Goal: Task Accomplishment & Management: Complete application form

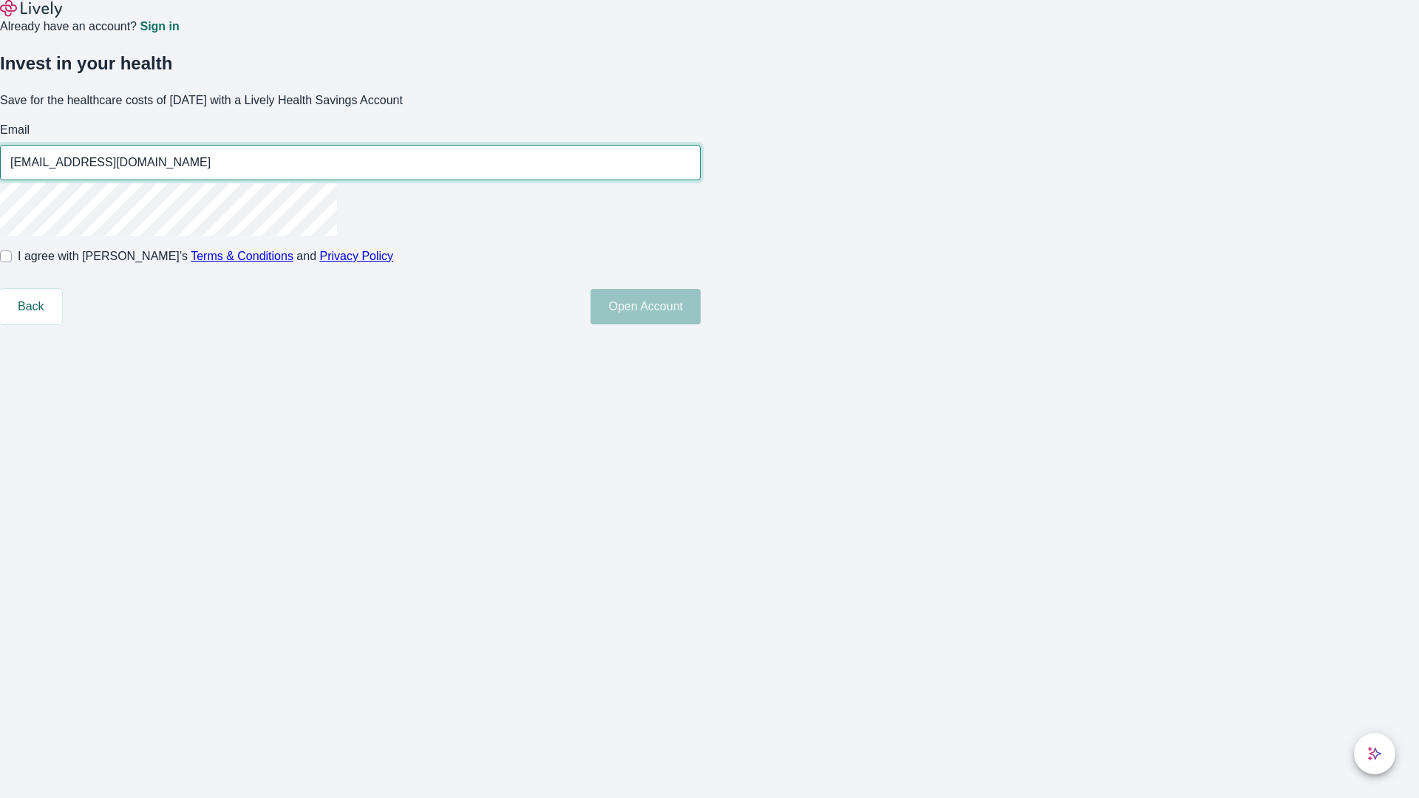
type input "[EMAIL_ADDRESS][DOMAIN_NAME]"
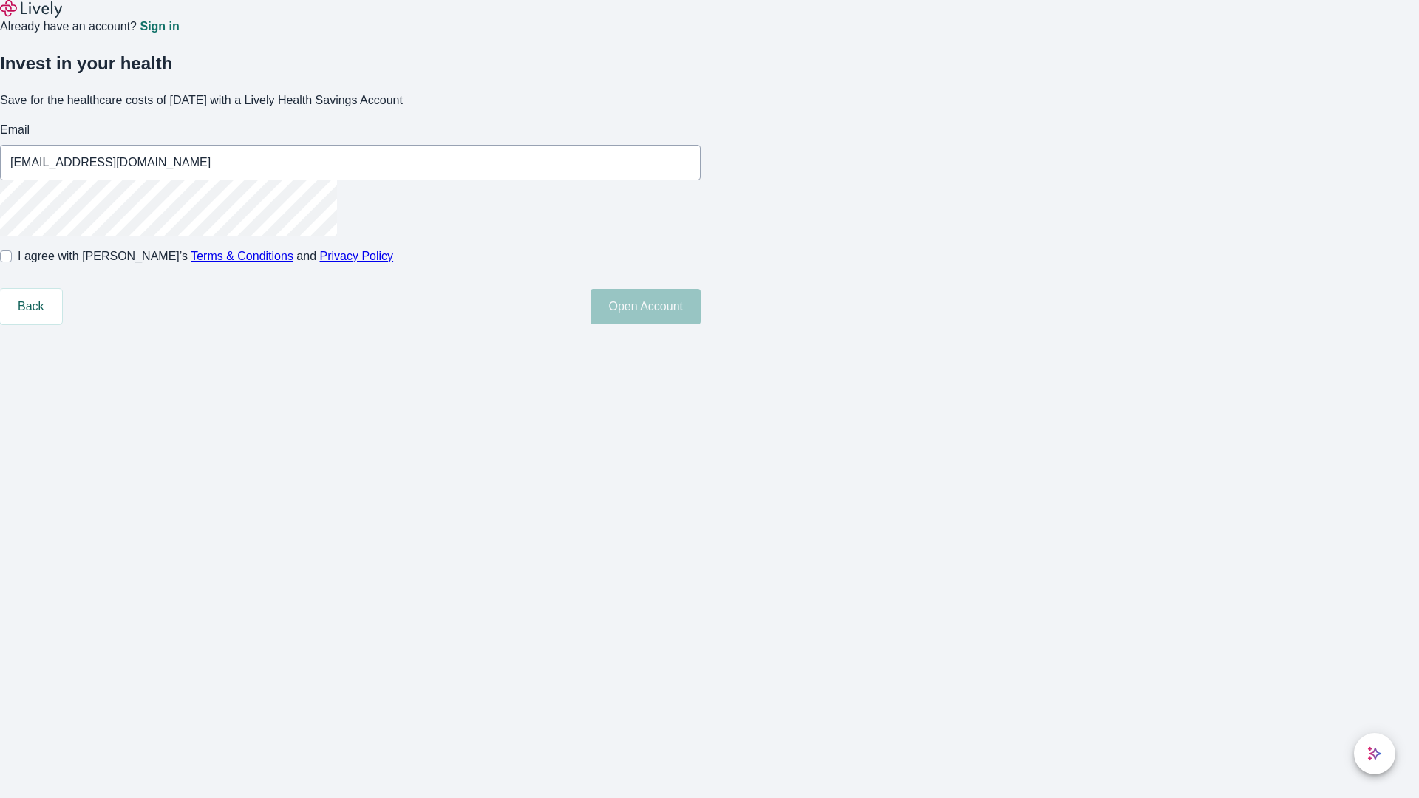
click at [12, 262] on input "I agree with Lively’s Terms & Conditions and Privacy Policy" at bounding box center [6, 257] width 12 height 12
checkbox input "true"
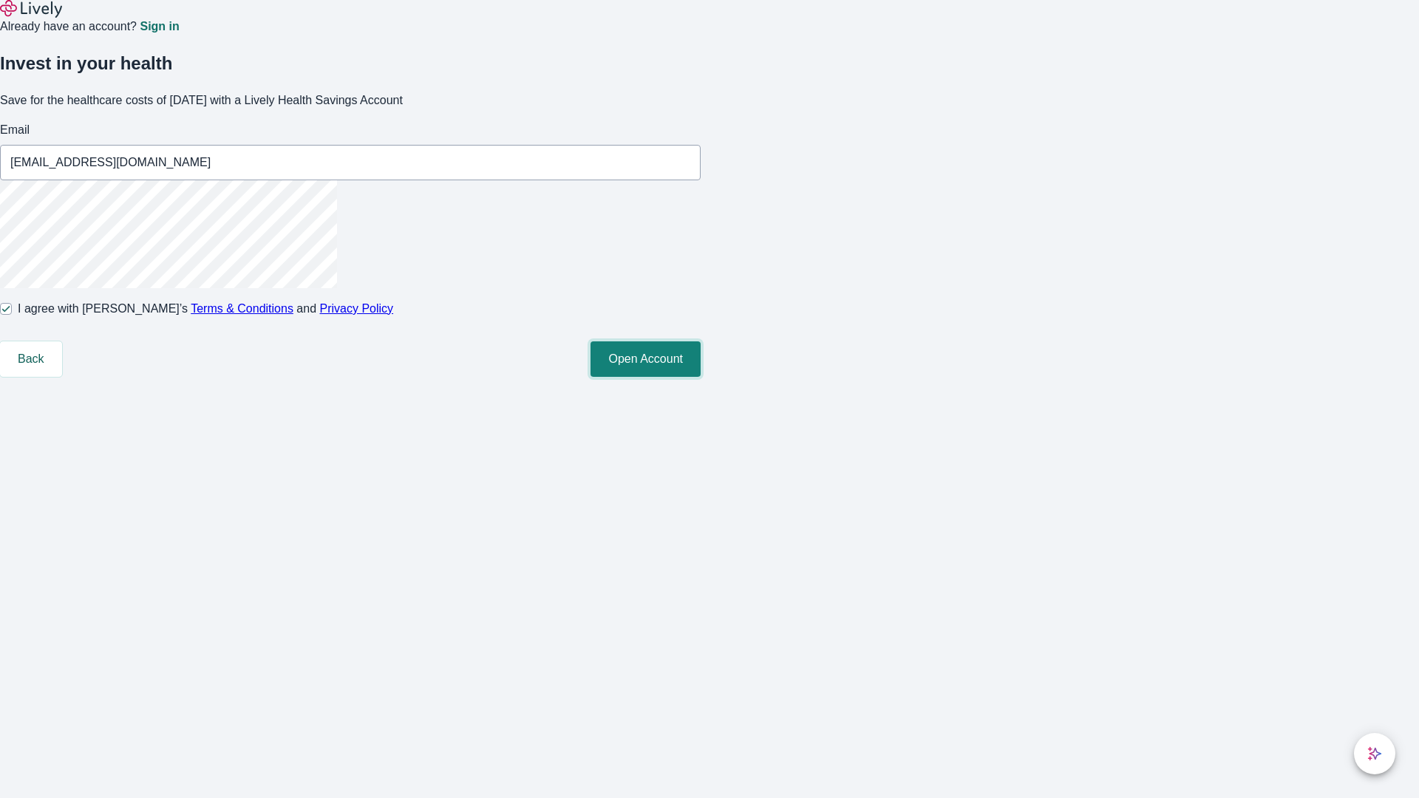
click at [701, 377] on button "Open Account" at bounding box center [645, 358] width 110 height 35
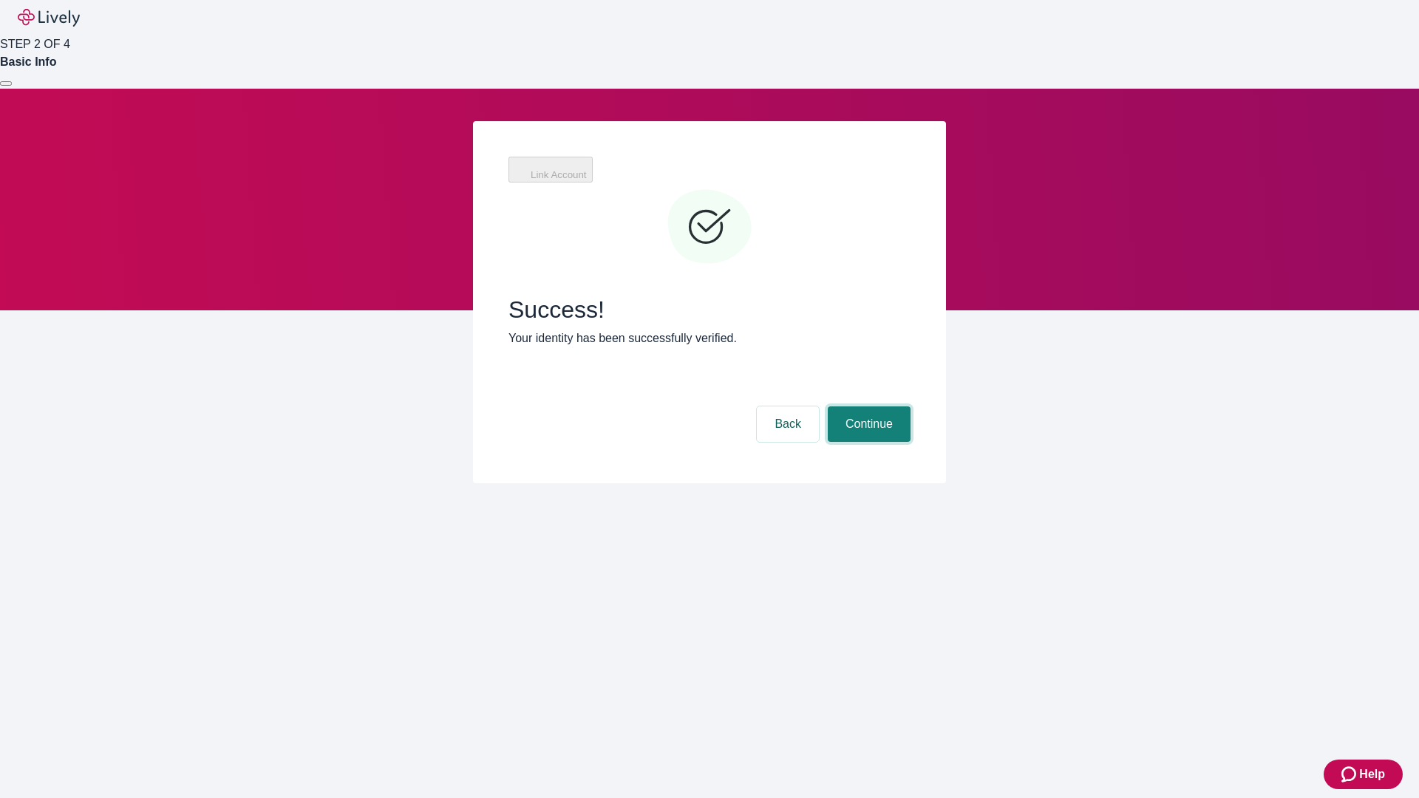
click at [867, 406] on button "Continue" at bounding box center [869, 423] width 83 height 35
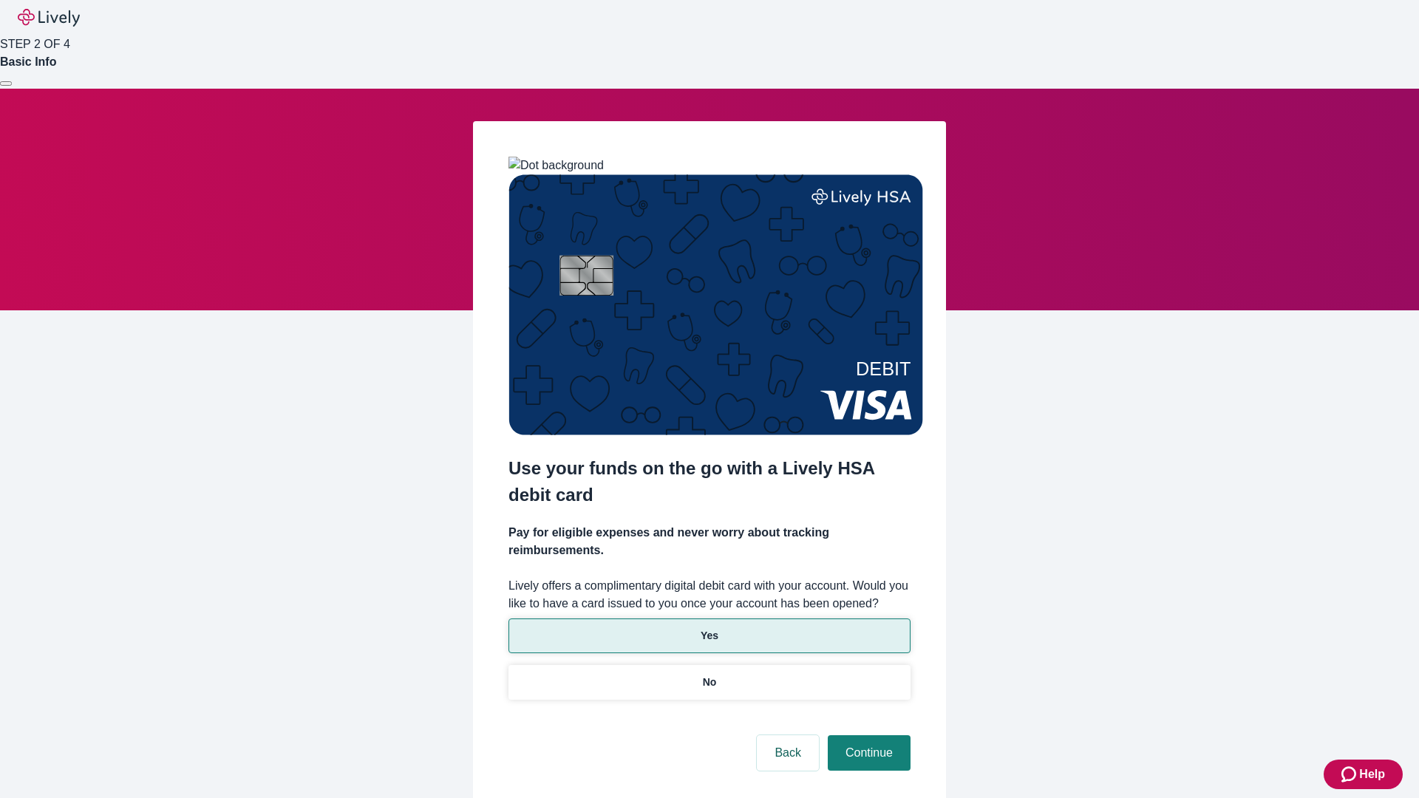
click at [709, 628] on p "Yes" at bounding box center [710, 636] width 18 height 16
click at [867, 735] on button "Continue" at bounding box center [869, 752] width 83 height 35
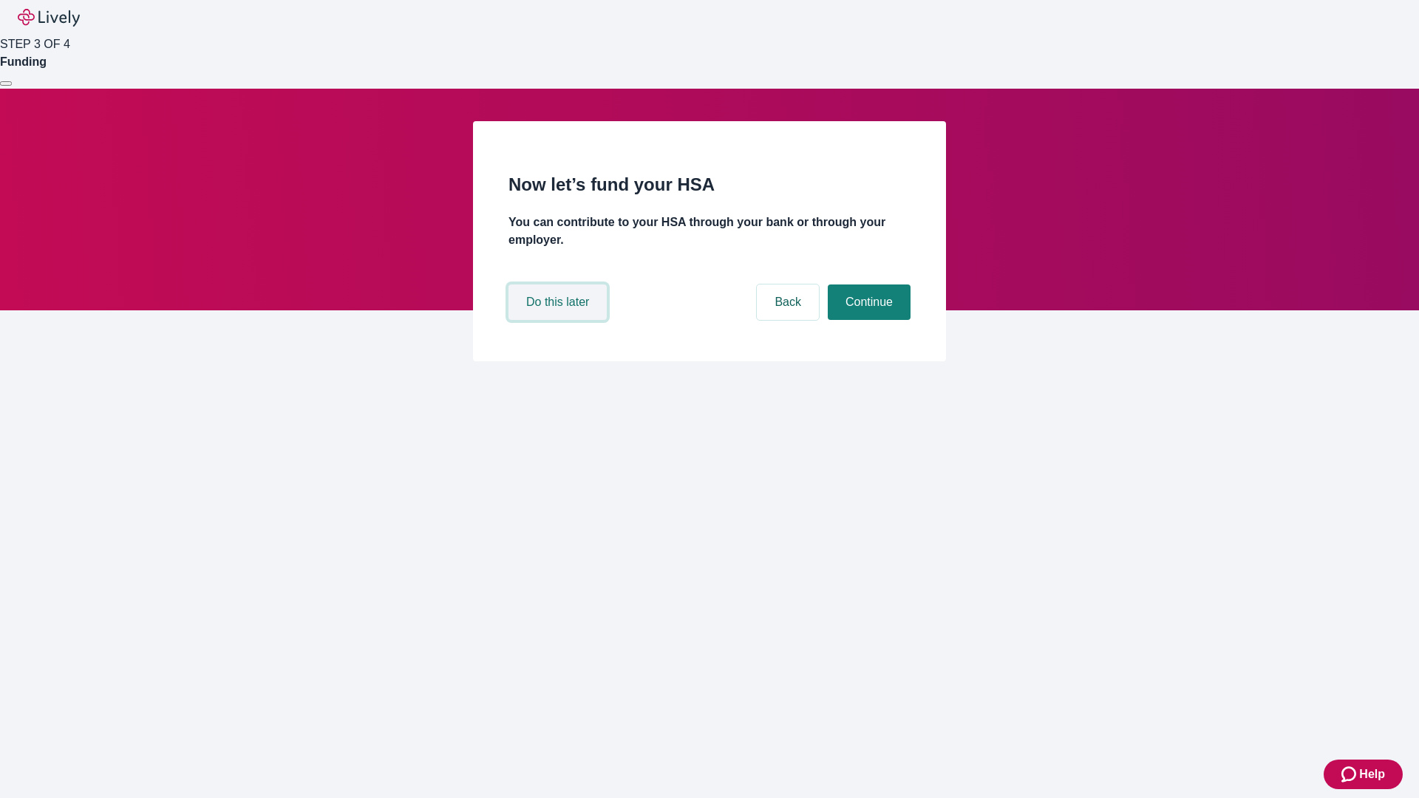
click at [559, 320] on button "Do this later" at bounding box center [557, 302] width 98 height 35
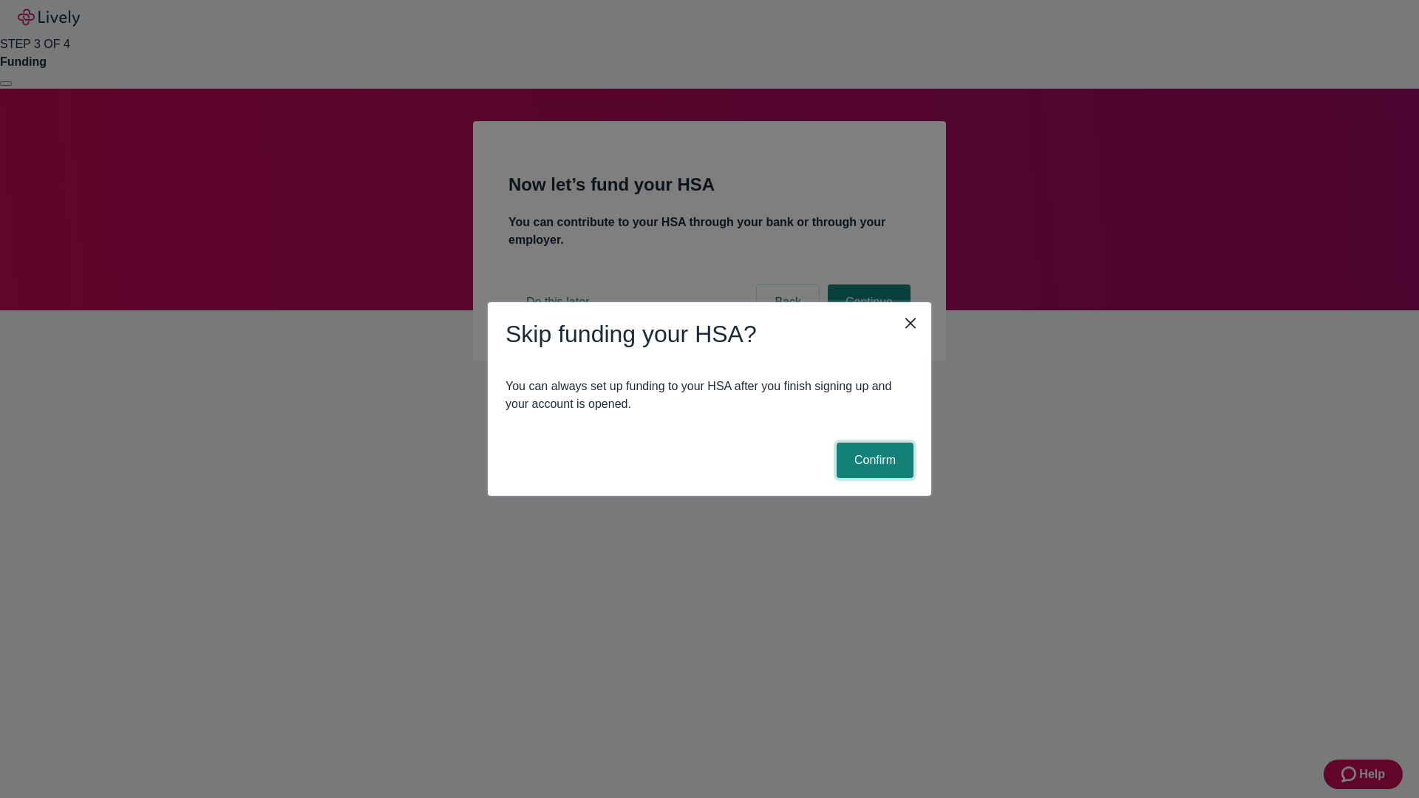
click at [873, 460] on button "Confirm" at bounding box center [875, 460] width 77 height 35
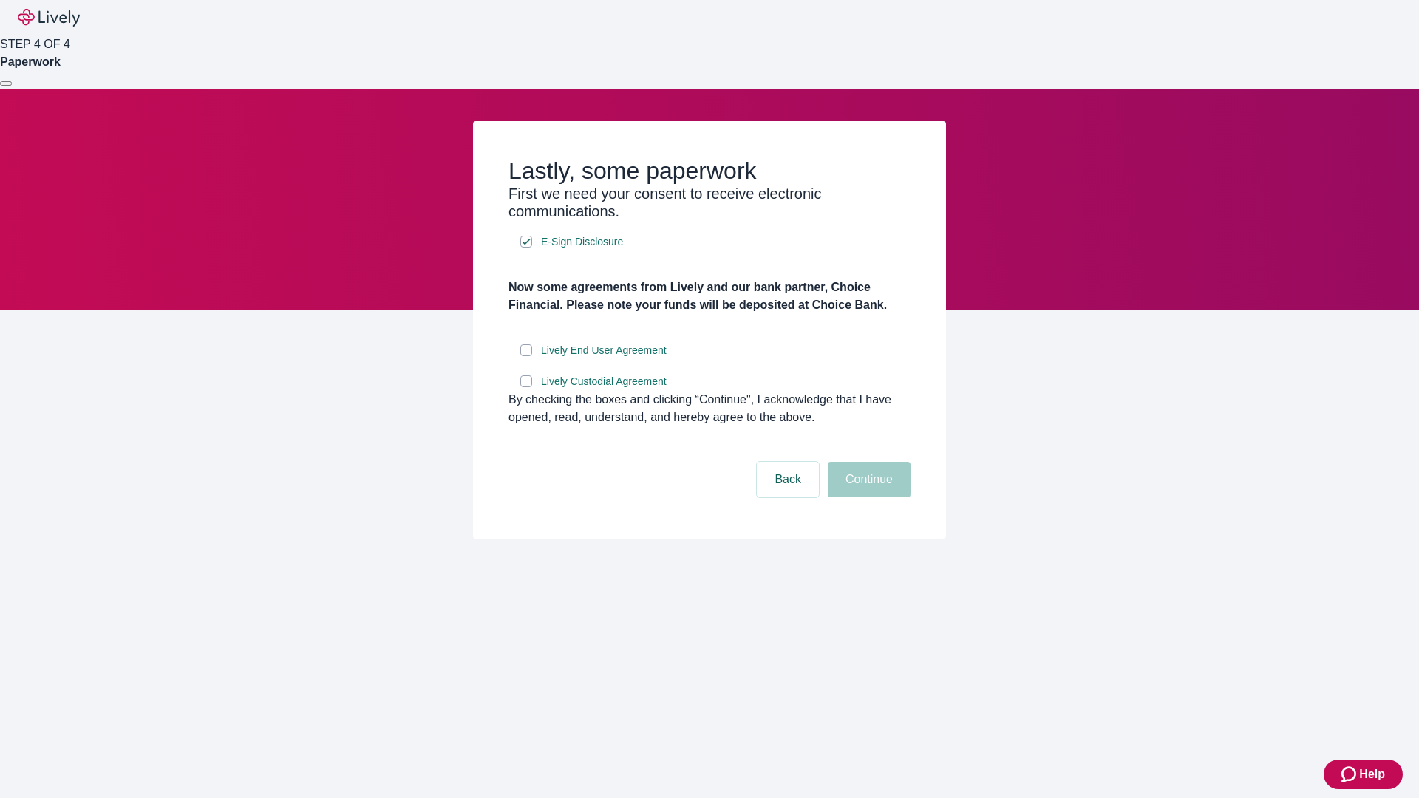
click at [526, 356] on input "Lively End User Agreement" at bounding box center [526, 350] width 12 height 12
checkbox input "true"
click at [526, 387] on input "Lively Custodial Agreement" at bounding box center [526, 381] width 12 height 12
checkbox input "true"
click at [867, 497] on button "Continue" at bounding box center [869, 479] width 83 height 35
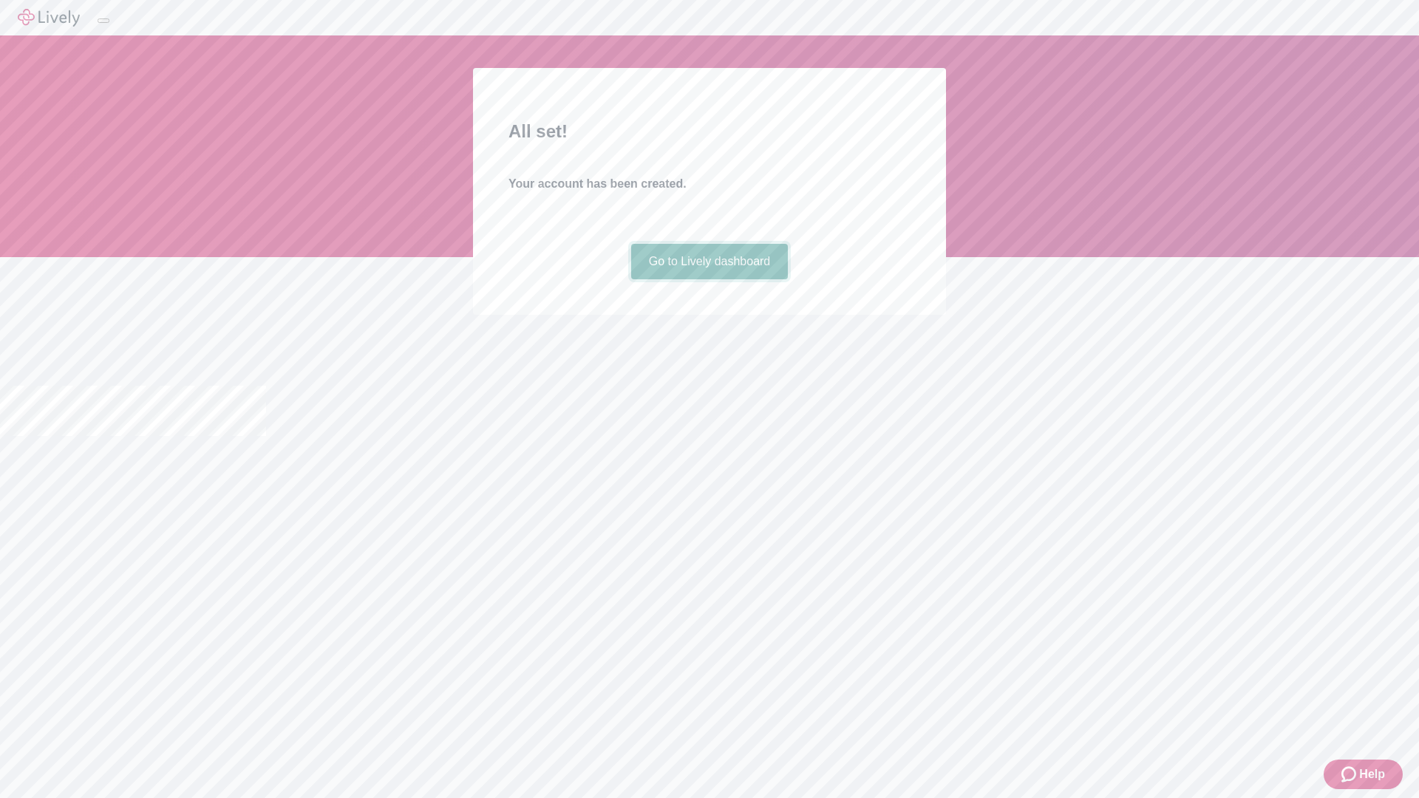
click at [709, 279] on link "Go to Lively dashboard" at bounding box center [709, 261] width 157 height 35
